Goal: Navigation & Orientation: Find specific page/section

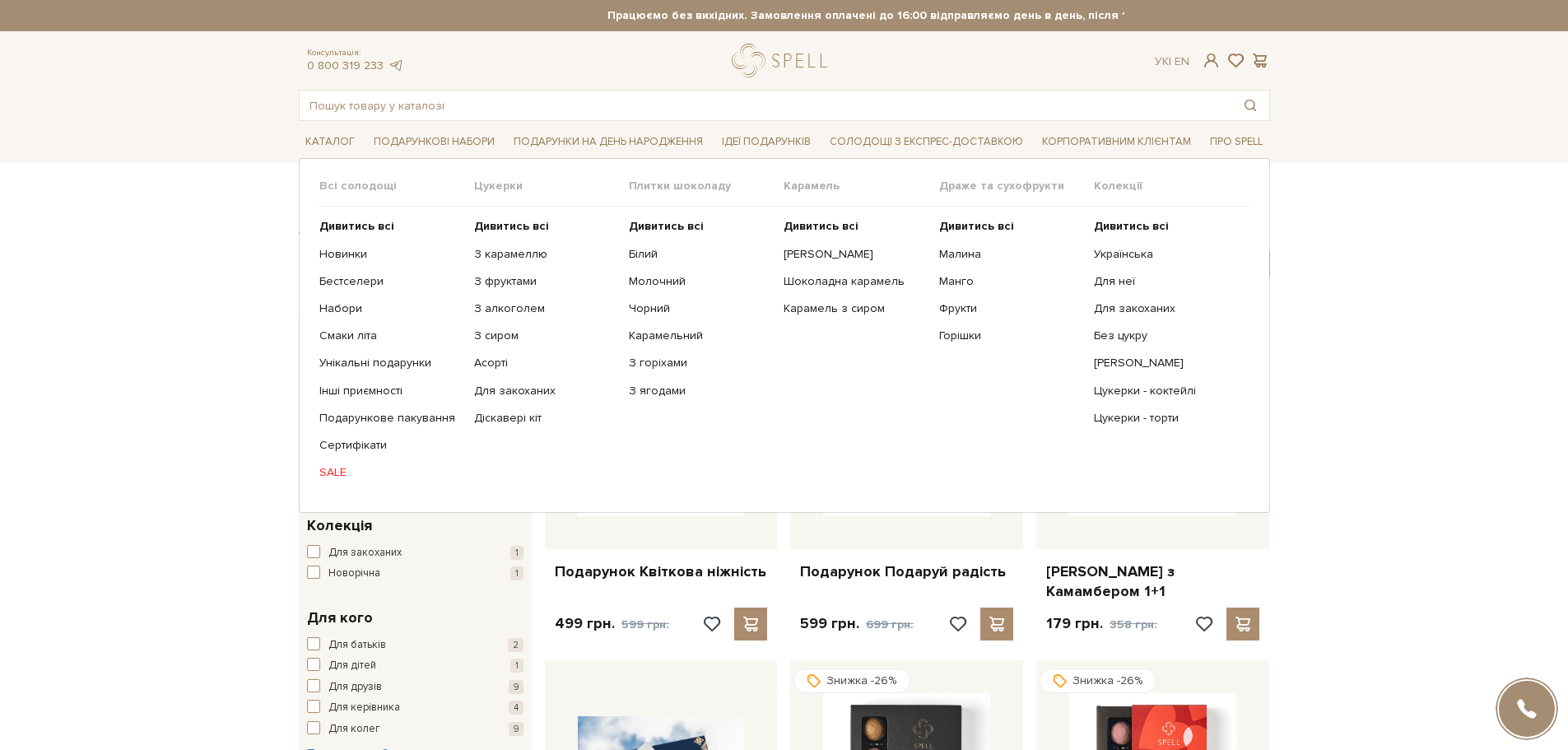
click at [334, 467] on link "SALE" at bounding box center [390, 472] width 143 height 15
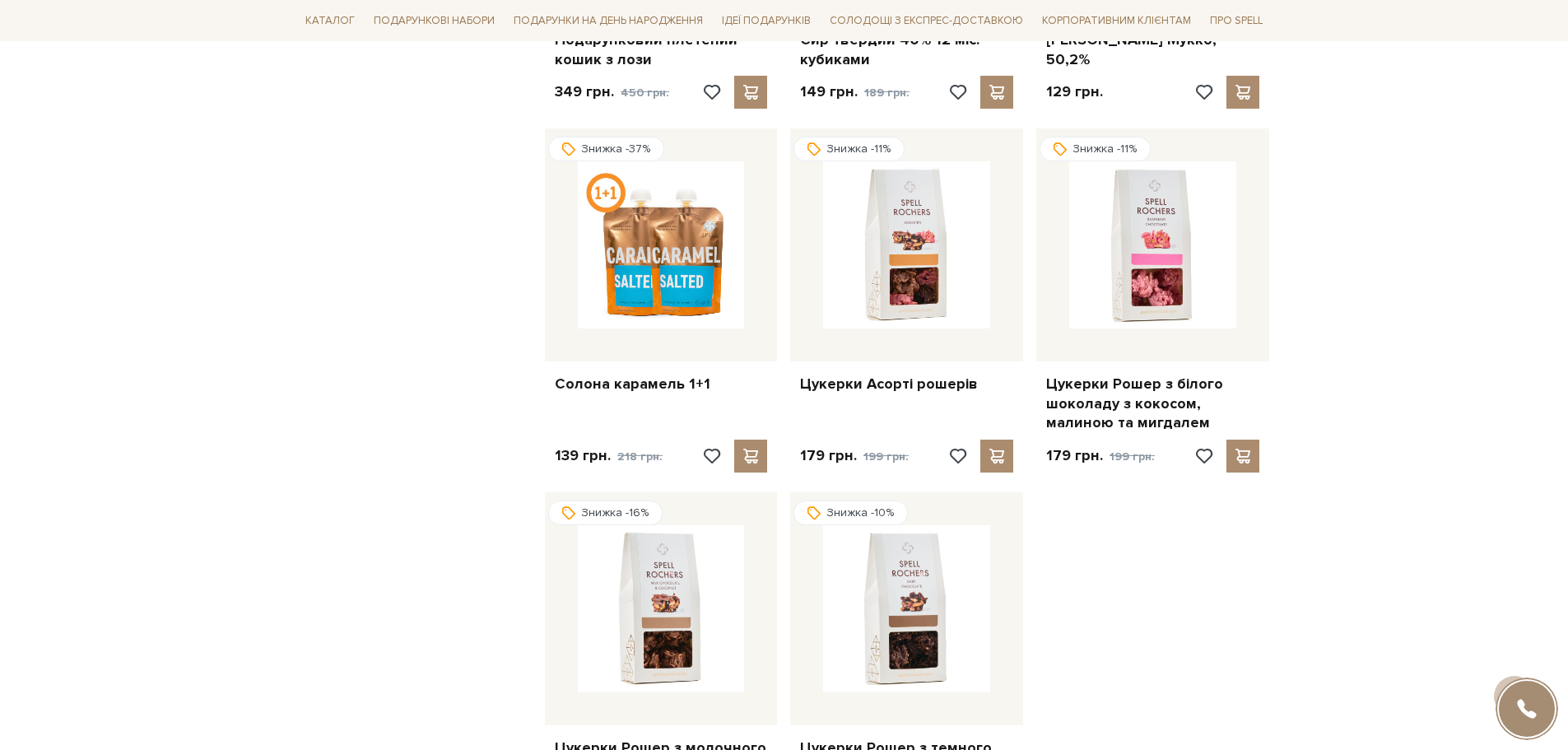
scroll to position [1811, 0]
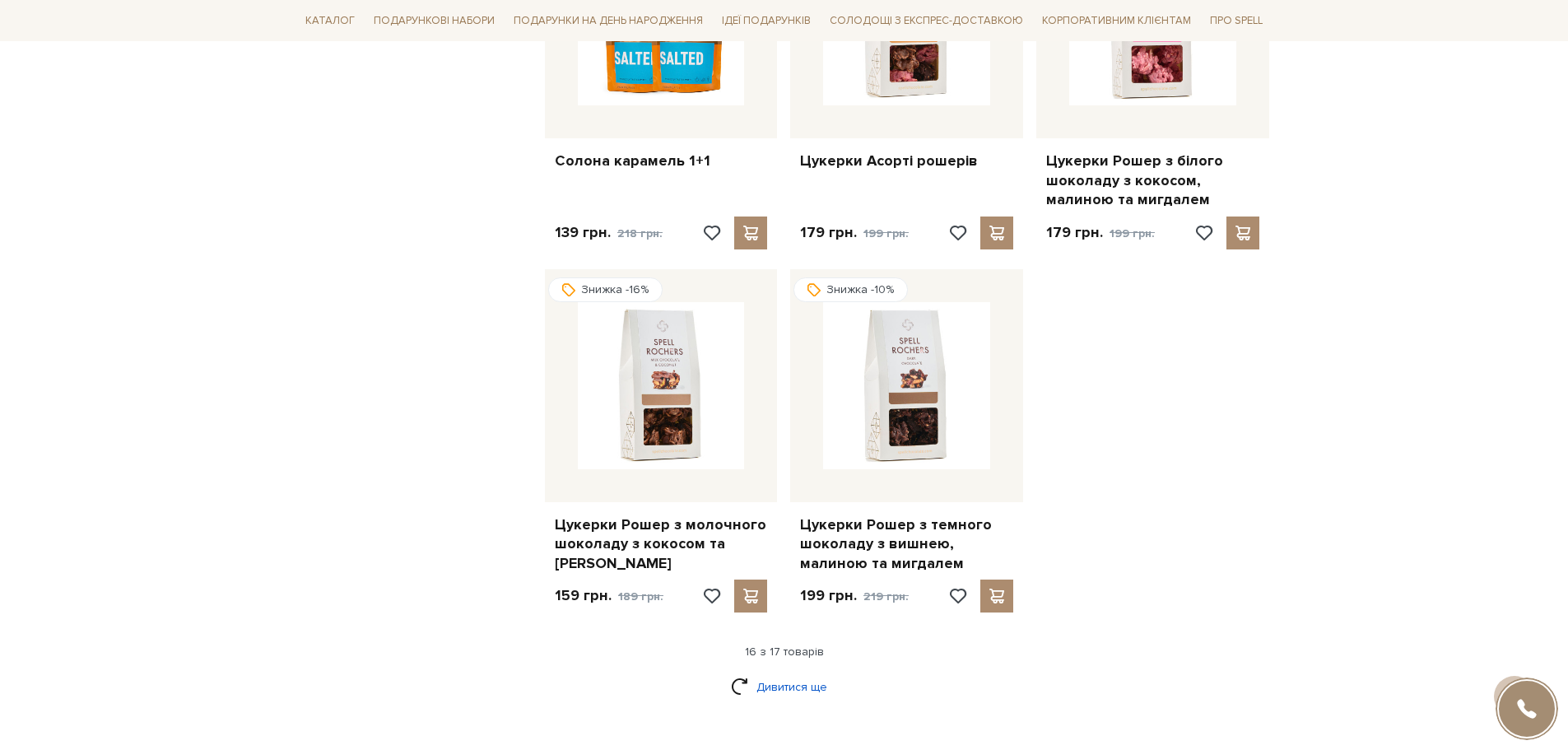
click at [783, 673] on link "Дивитися ще" at bounding box center [784, 687] width 107 height 29
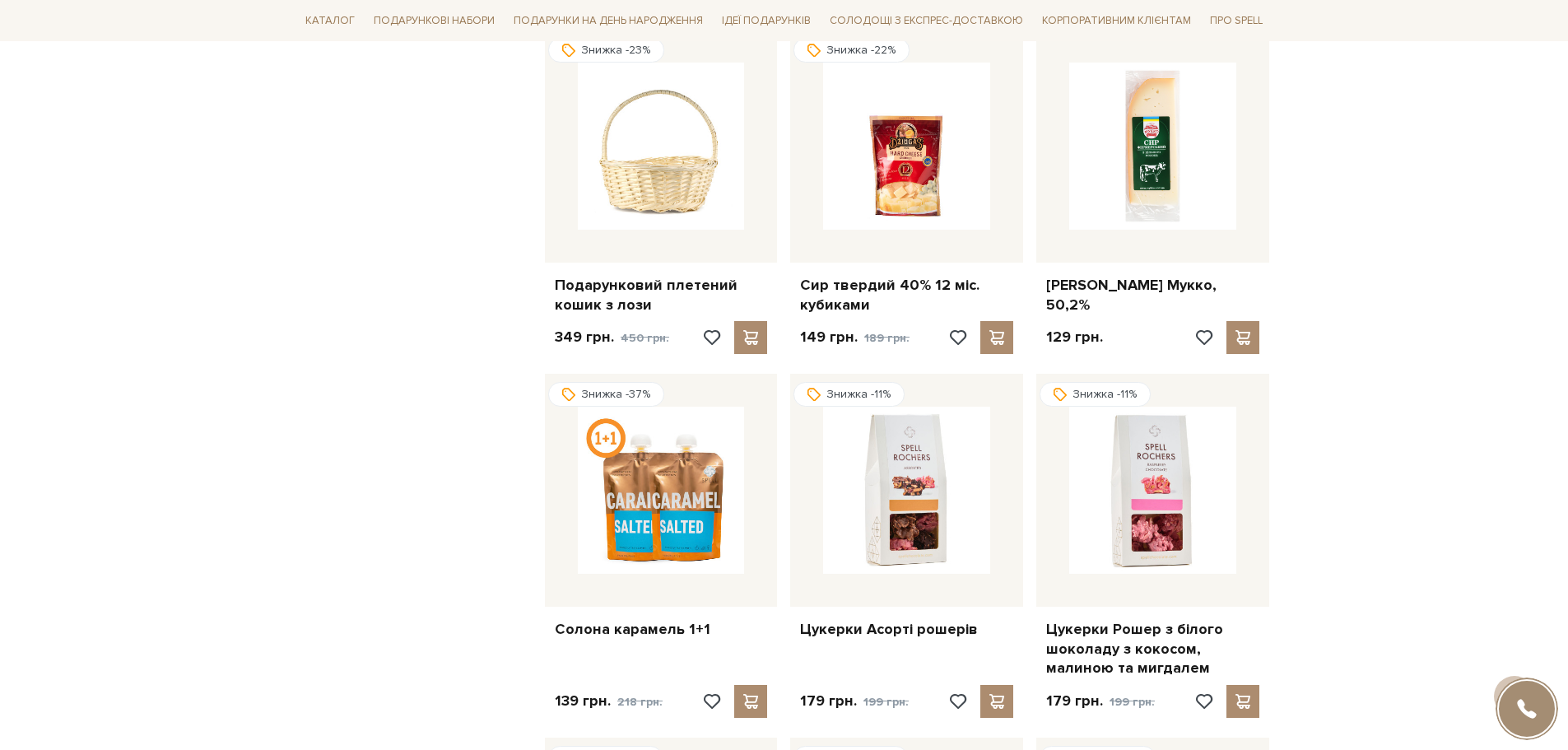
scroll to position [1317, 0]
